Goal: Information Seeking & Learning: Learn about a topic

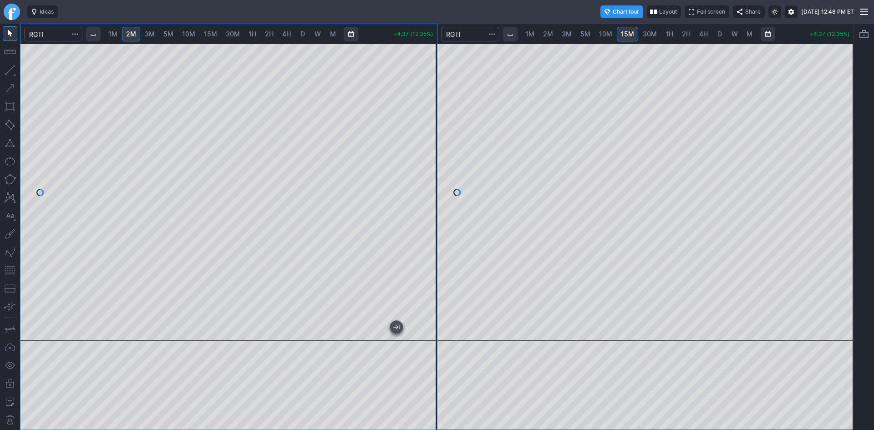
click at [854, 174] on div at bounding box center [864, 227] width 20 height 406
drag, startPoint x: 848, startPoint y: 191, endPoint x: 844, endPoint y: 204, distance: 14.0
click at [844, 204] on div at bounding box center [843, 190] width 19 height 274
drag, startPoint x: 844, startPoint y: 162, endPoint x: 842, endPoint y: 171, distance: 8.3
click at [842, 171] on div at bounding box center [843, 190] width 19 height 274
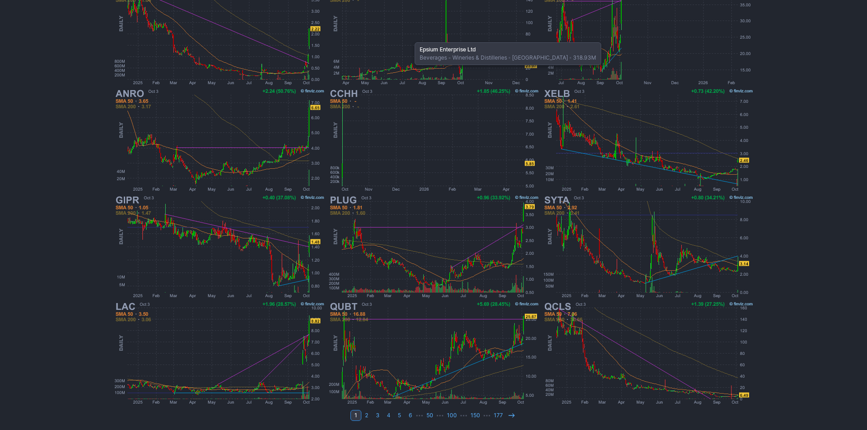
scroll to position [187, 0]
click at [510, 411] on icon at bounding box center [511, 414] width 7 height 7
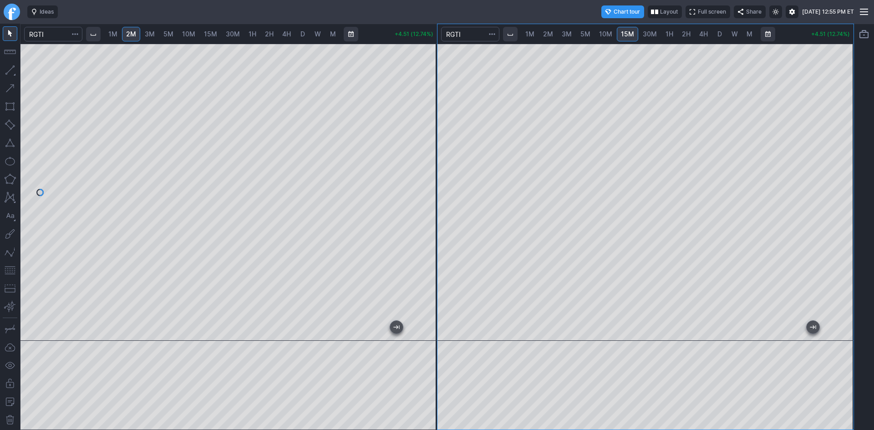
drag, startPoint x: 429, startPoint y: 157, endPoint x: 436, endPoint y: 120, distance: 37.0
click at [436, 120] on div at bounding box center [427, 190] width 19 height 274
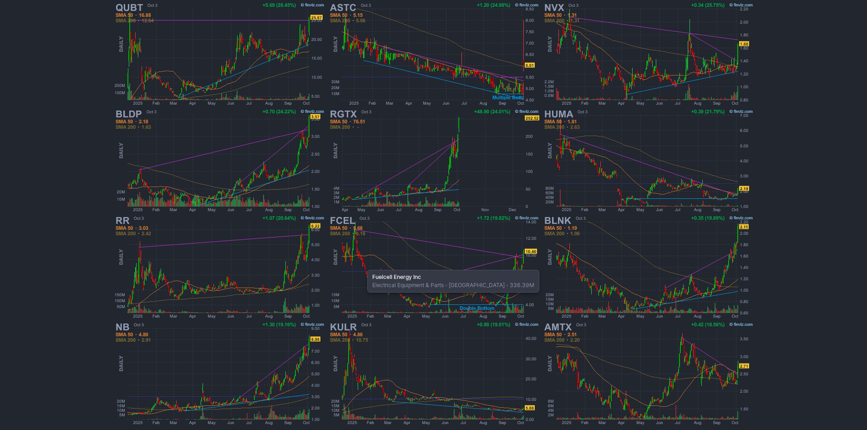
scroll to position [182, 0]
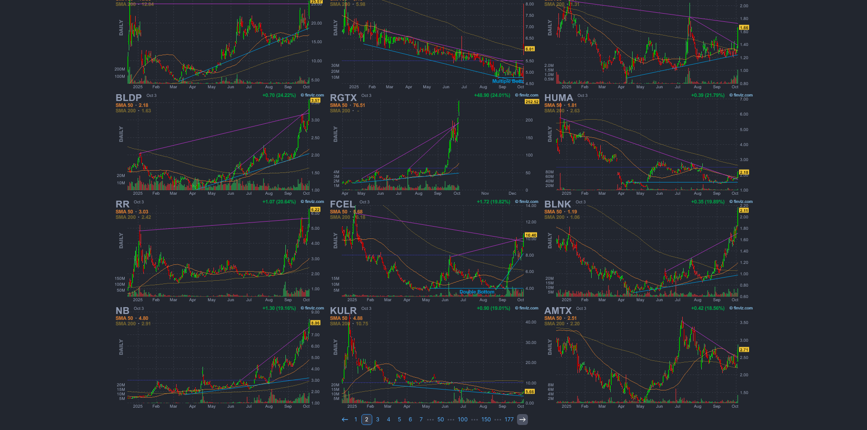
click at [523, 420] on use at bounding box center [522, 419] width 6 height 4
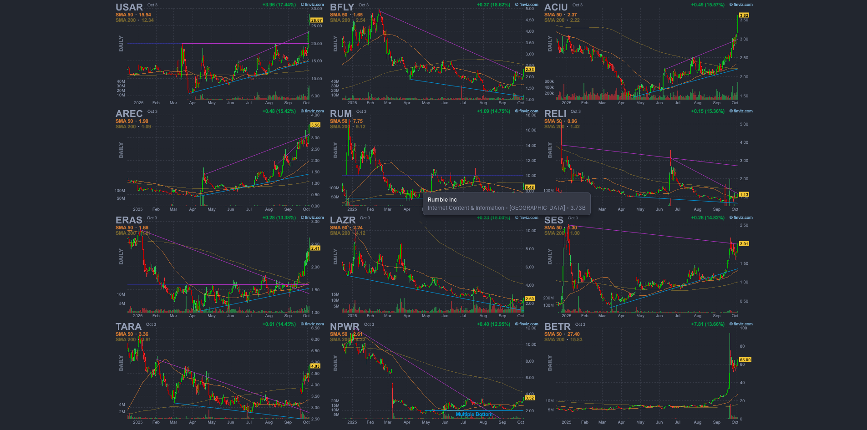
scroll to position [182, 0]
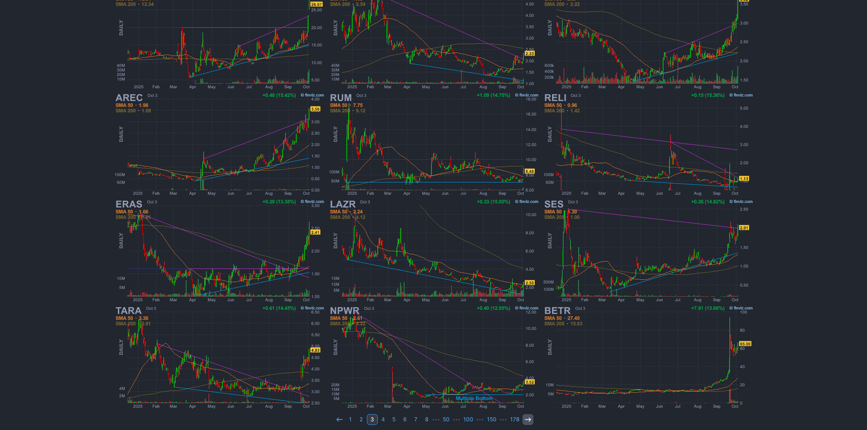
click at [525, 422] on icon at bounding box center [527, 419] width 7 height 7
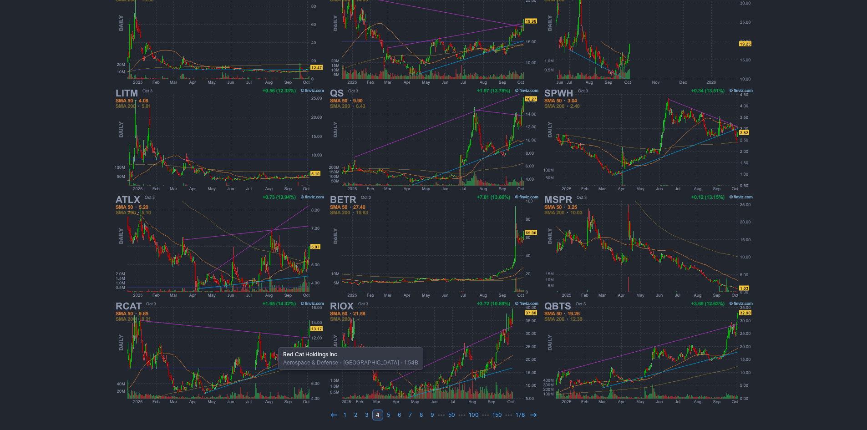
scroll to position [187, 0]
click at [531, 414] on icon at bounding box center [533, 414] width 7 height 7
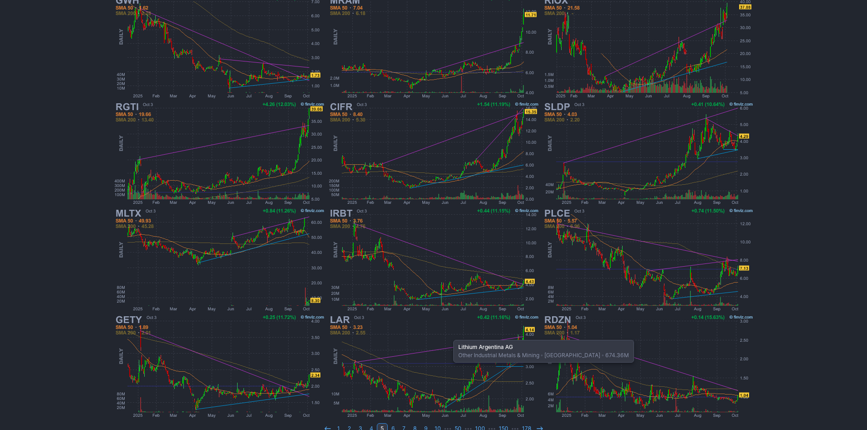
scroll to position [182, 0]
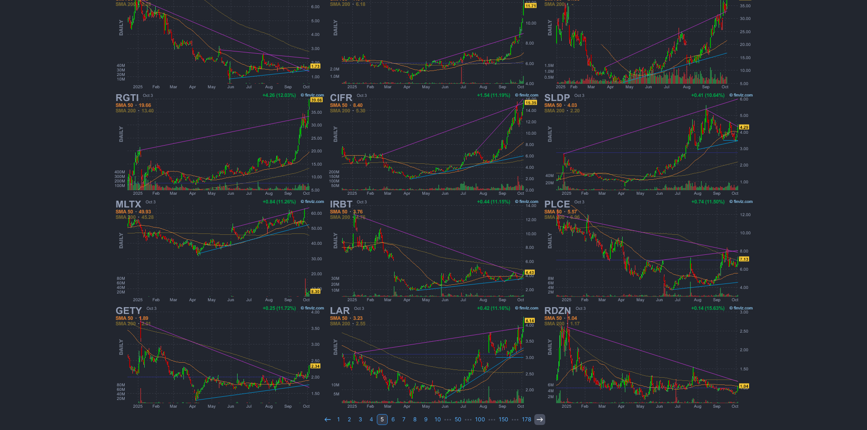
click at [537, 420] on icon at bounding box center [539, 419] width 7 height 7
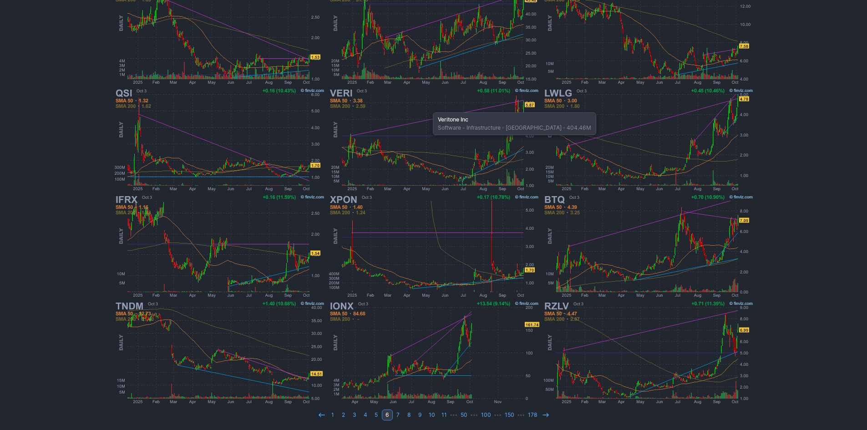
scroll to position [187, 0]
click at [546, 414] on icon at bounding box center [545, 414] width 7 height 7
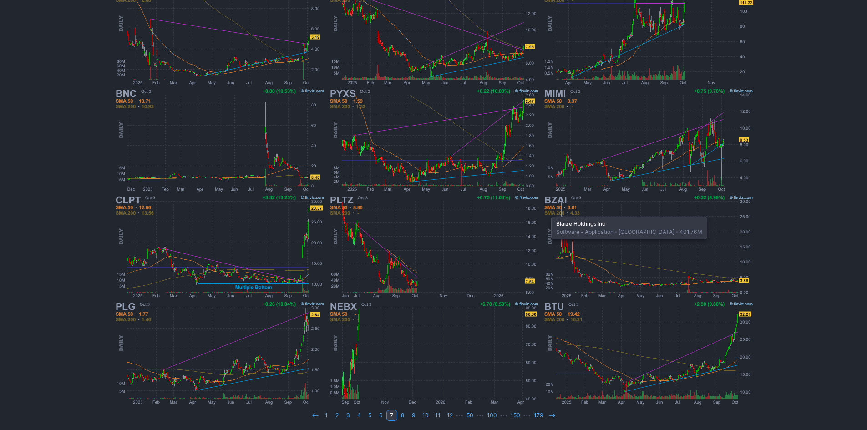
scroll to position [187, 0]
click at [550, 413] on icon at bounding box center [551, 414] width 7 height 7
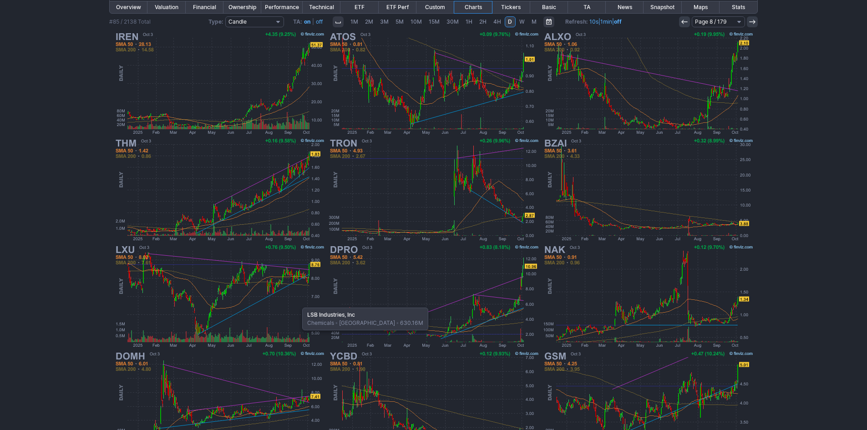
scroll to position [182, 0]
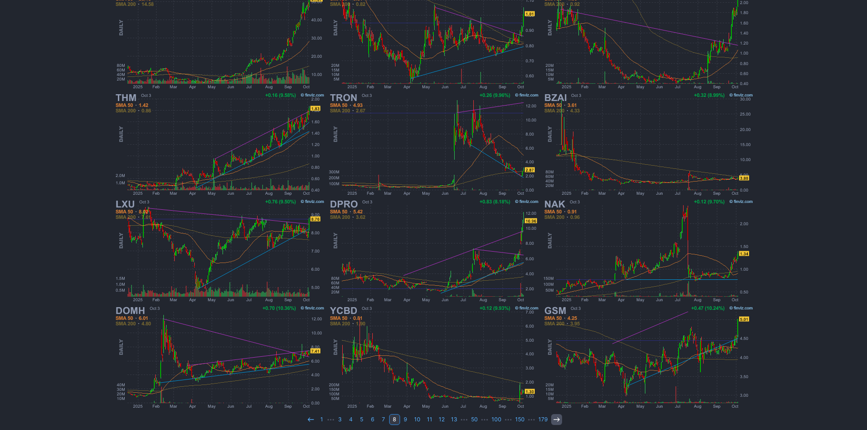
click at [553, 419] on icon at bounding box center [556, 419] width 7 height 7
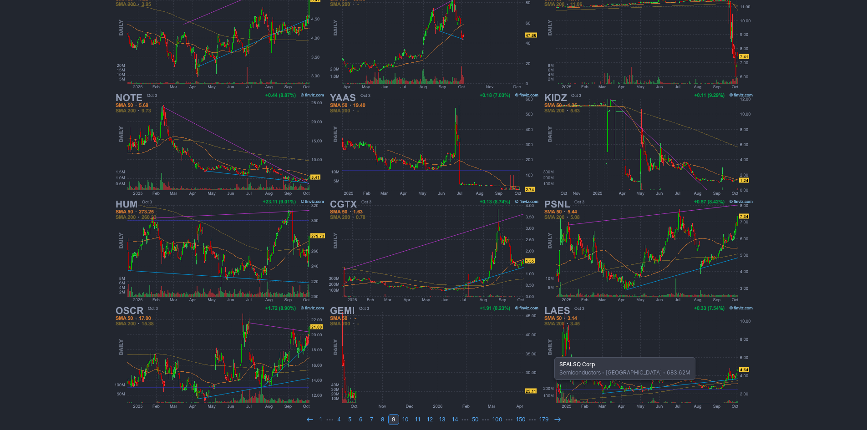
scroll to position [187, 0]
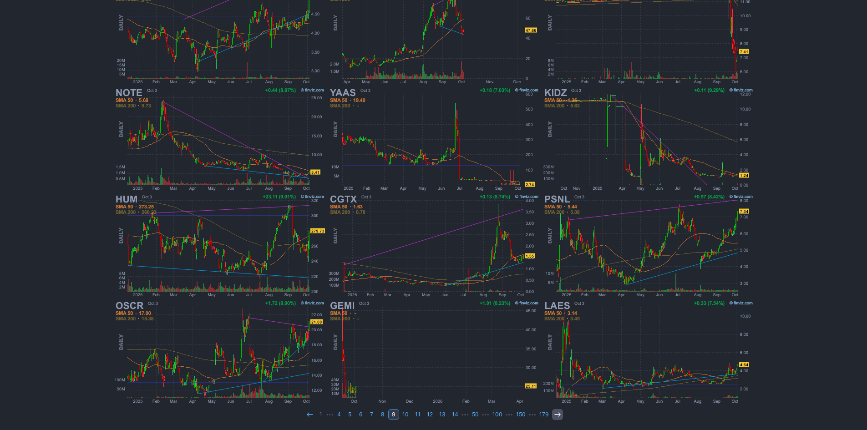
click at [554, 416] on icon at bounding box center [557, 414] width 7 height 7
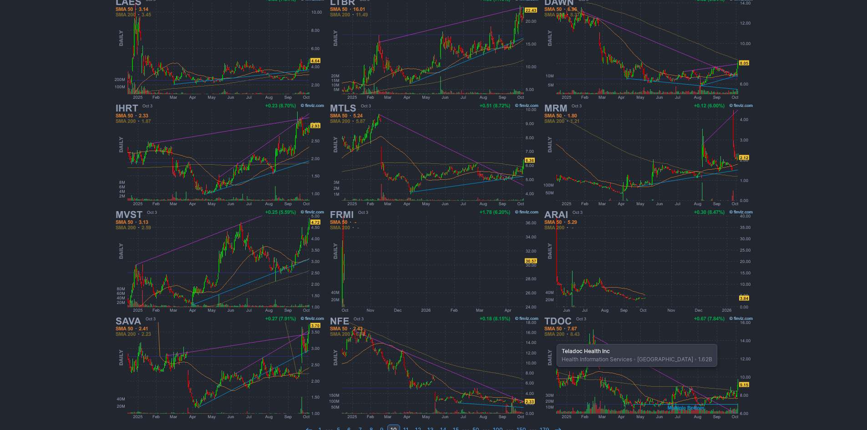
scroll to position [187, 0]
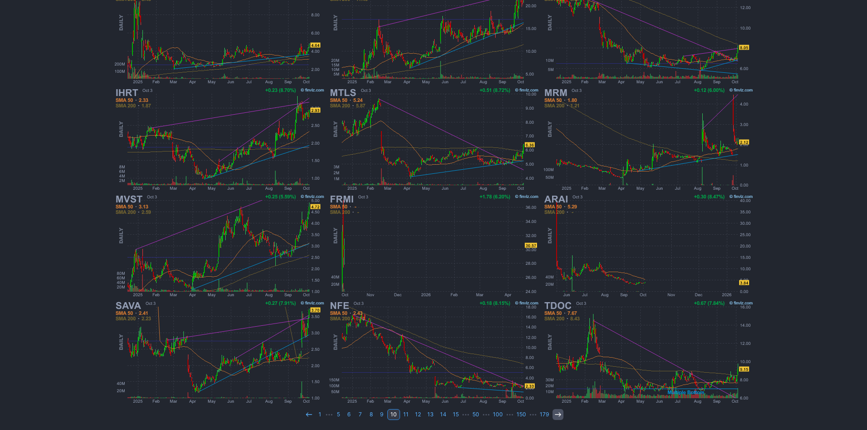
click at [555, 416] on icon at bounding box center [557, 414] width 7 height 7
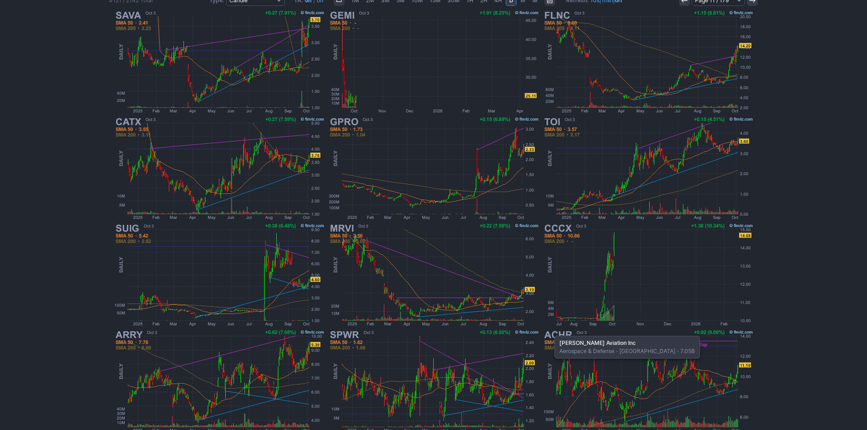
scroll to position [187, 0]
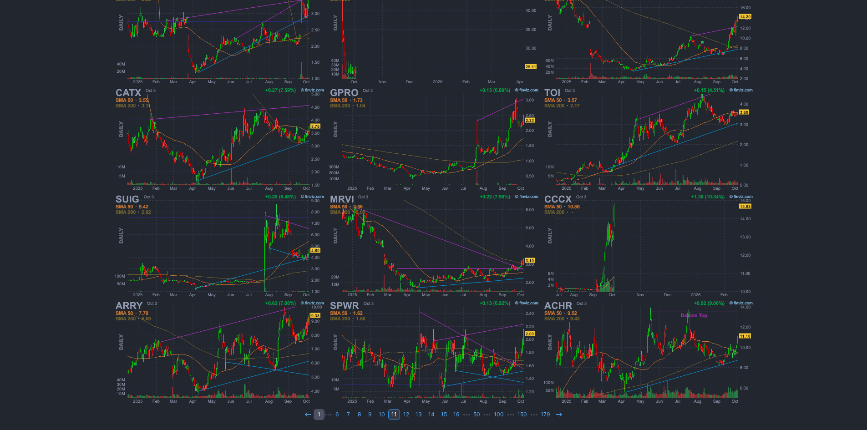
click at [322, 409] on link "1" at bounding box center [319, 414] width 11 height 11
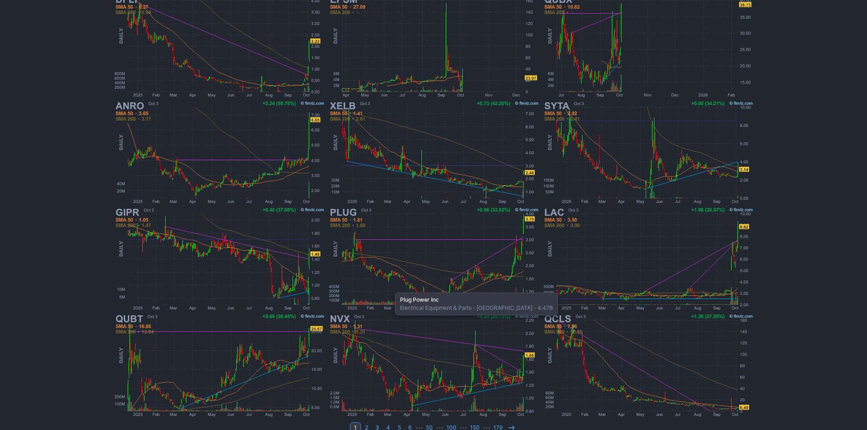
scroll to position [182, 0]
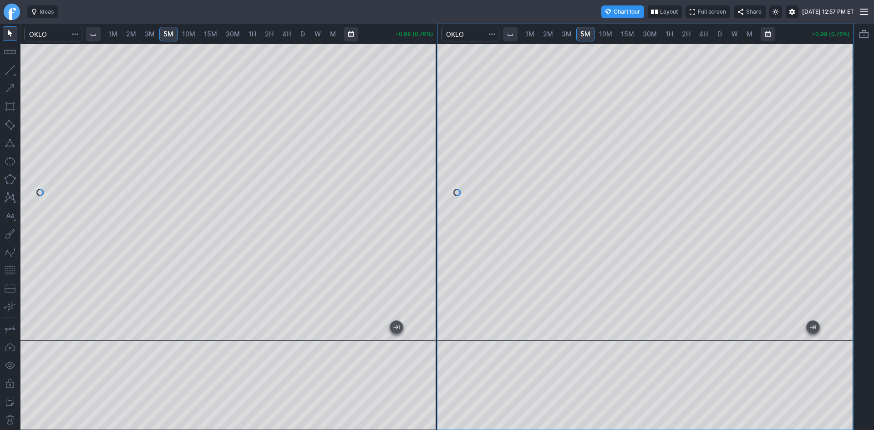
drag, startPoint x: 433, startPoint y: 170, endPoint x: 432, endPoint y: 185, distance: 15.5
click at [432, 185] on div at bounding box center [427, 190] width 19 height 274
drag, startPoint x: 848, startPoint y: 109, endPoint x: 846, endPoint y: 154, distance: 45.1
click at [846, 154] on div at bounding box center [843, 190] width 19 height 274
click at [13, 270] on button "button" at bounding box center [10, 270] width 15 height 15
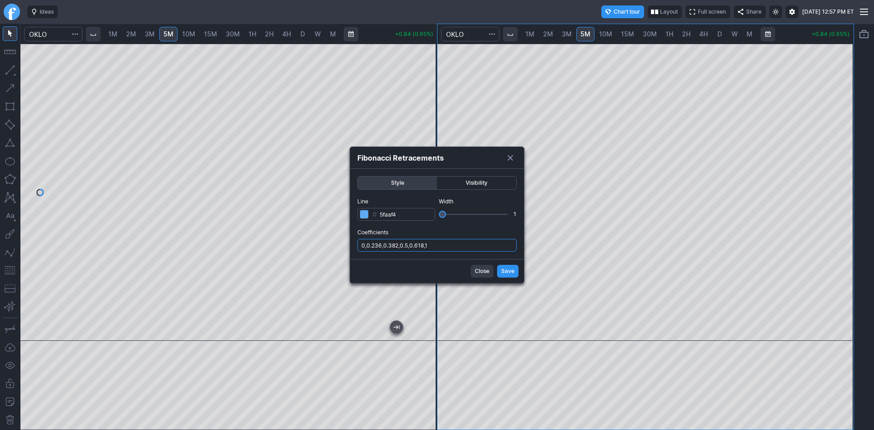
click at [459, 248] on input "0,0.236,0.382,0.5,0.618,1" at bounding box center [436, 245] width 159 height 13
type input "0,0.236,0.382,0.5,0.618,1,.786"
click at [500, 271] on button "Save" at bounding box center [507, 271] width 21 height 13
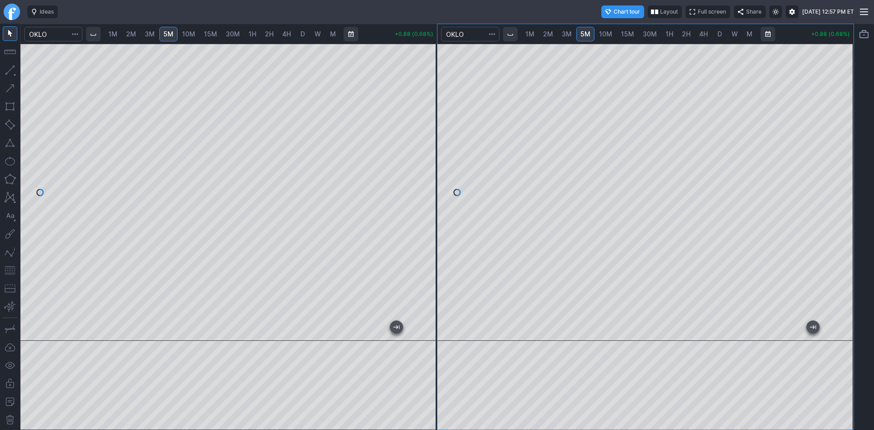
drag, startPoint x: 846, startPoint y: 190, endPoint x: 856, endPoint y: 122, distance: 69.5
click at [856, 122] on div "1M 2M 3M 5M 10M 15M 30M 1H 2H 4H D W M +0.88 (0.68%) 1M 2M 3M 5M 10M 15M 30M 1H…" at bounding box center [437, 227] width 874 height 406
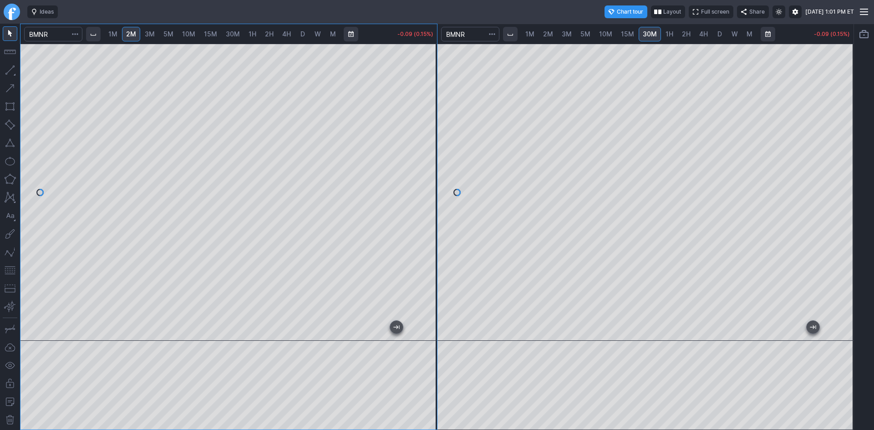
drag, startPoint x: 426, startPoint y: 85, endPoint x: 426, endPoint y: 96, distance: 11.0
click at [426, 96] on div at bounding box center [427, 190] width 19 height 274
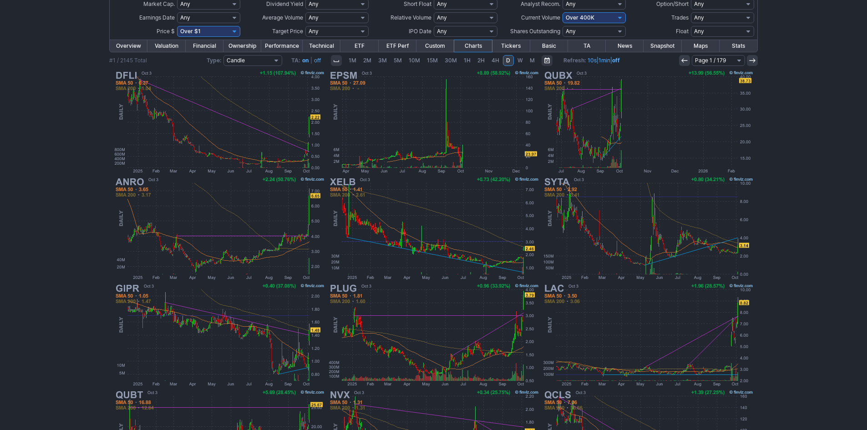
scroll to position [91, 0]
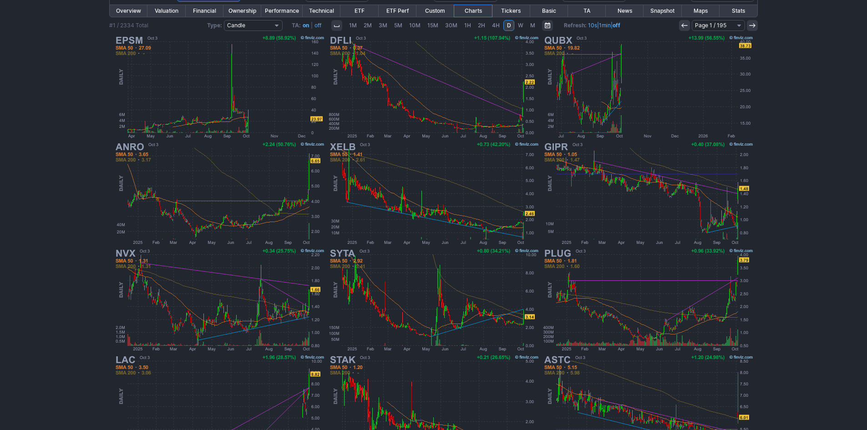
scroll to position [182, 0]
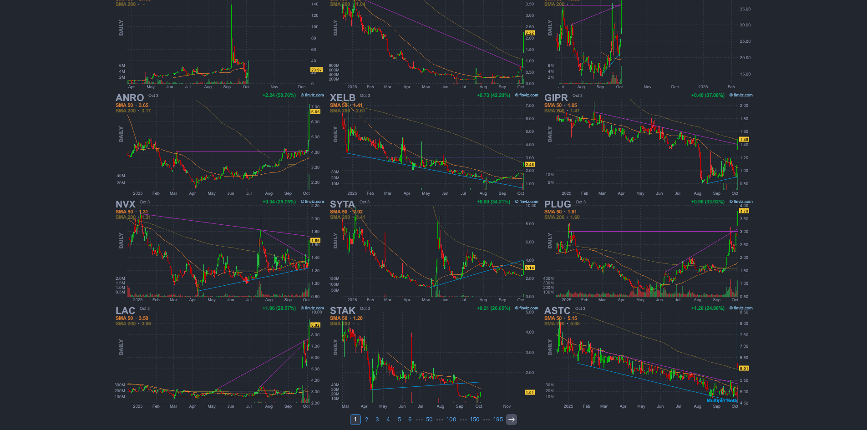
click at [511, 419] on icon at bounding box center [511, 419] width 7 height 7
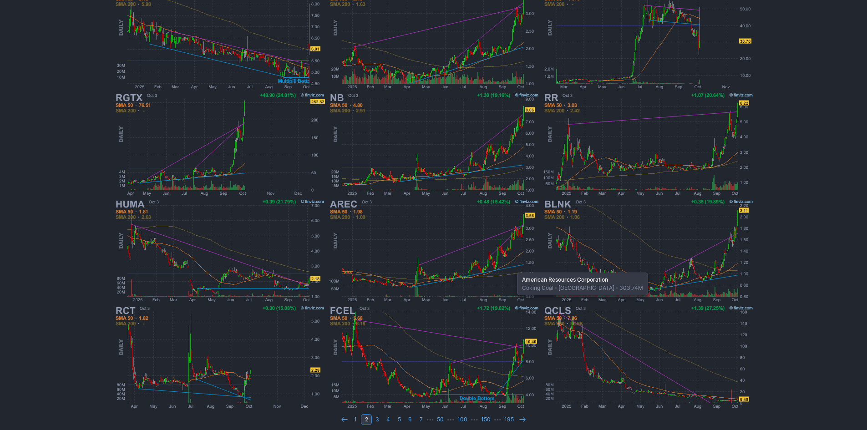
scroll to position [187, 0]
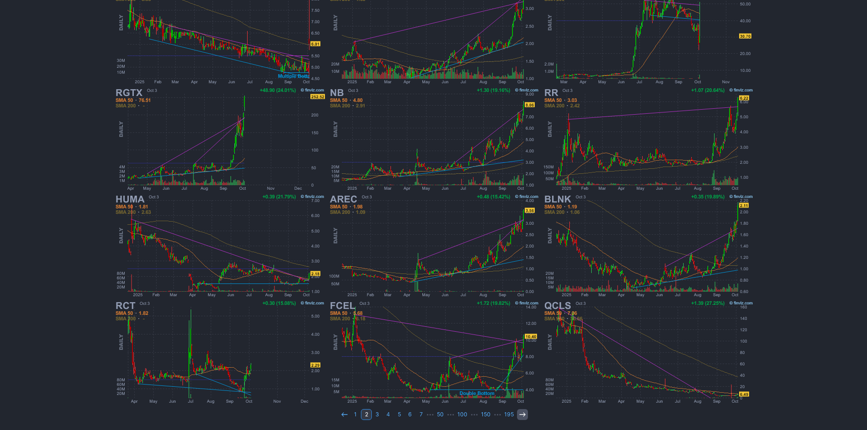
click at [519, 413] on icon at bounding box center [522, 414] width 7 height 7
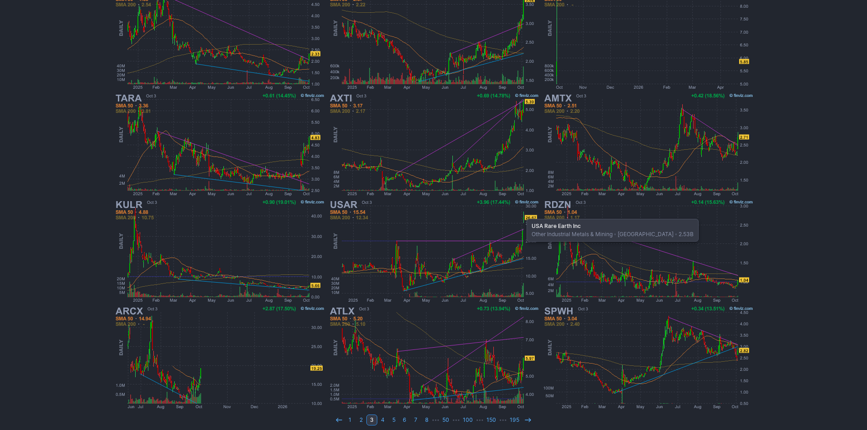
scroll to position [182, 0]
click at [525, 419] on icon at bounding box center [527, 419] width 7 height 7
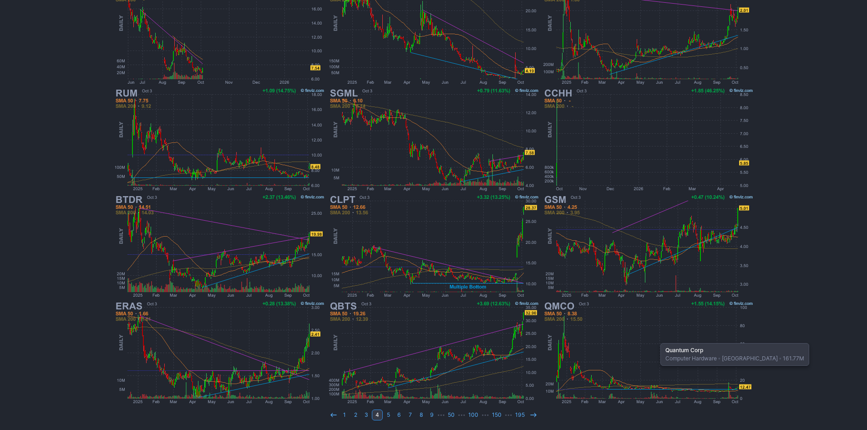
scroll to position [187, 0]
click at [533, 417] on icon at bounding box center [533, 414] width 7 height 7
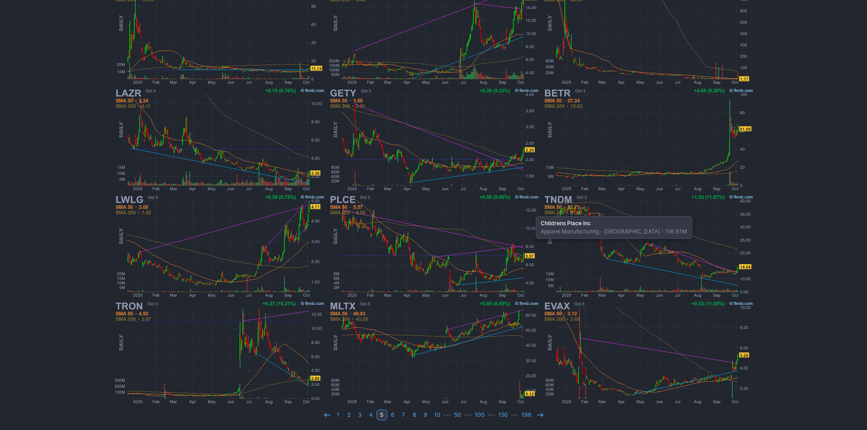
scroll to position [187, 0]
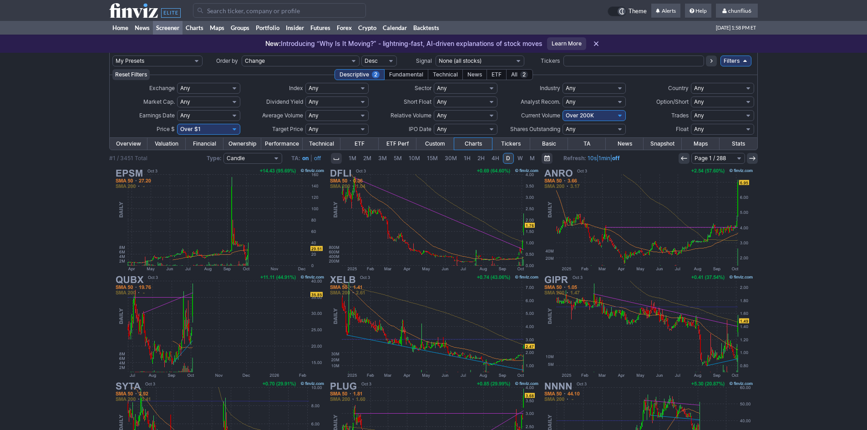
click at [208, 13] on input "Search" at bounding box center [279, 10] width 173 height 15
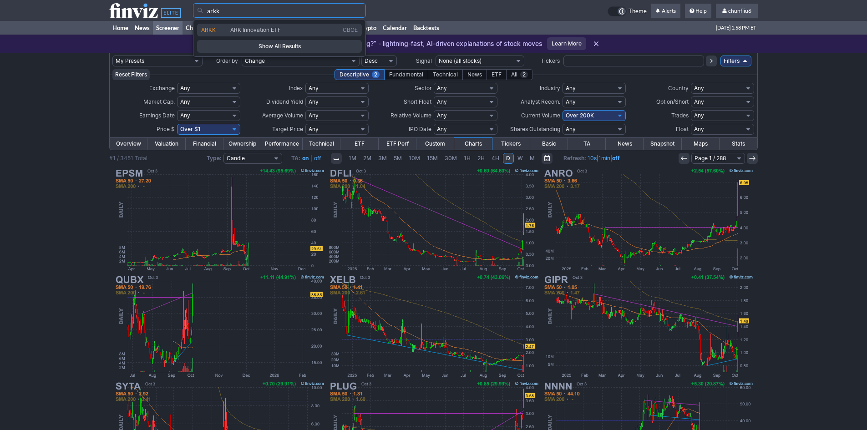
click at [245, 30] on span "ARK Innovation ETF" at bounding box center [255, 29] width 51 height 7
type input "ARKK"
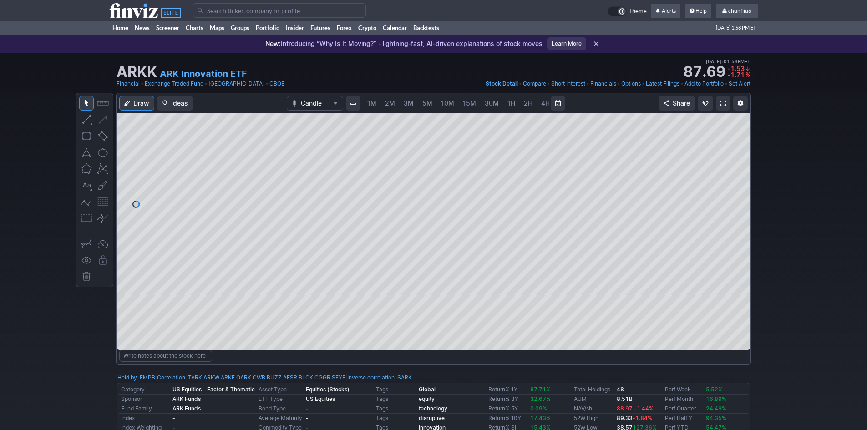
scroll to position [0, 49]
click at [379, 104] on span "5M" at bounding box center [378, 103] width 10 height 8
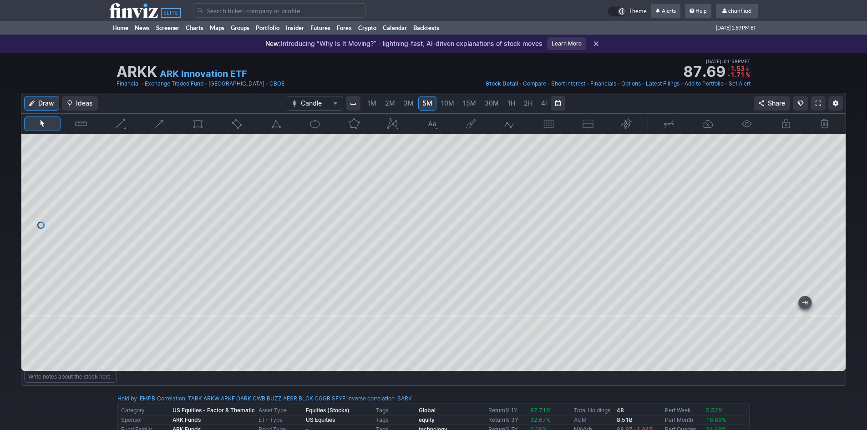
drag, startPoint x: 832, startPoint y: 200, endPoint x: 829, endPoint y: 223, distance: 23.5
click at [832, 217] on div at bounding box center [836, 222] width 19 height 159
click at [446, 103] on span "10M" at bounding box center [447, 103] width 13 height 8
